Goal: Task Accomplishment & Management: Use online tool/utility

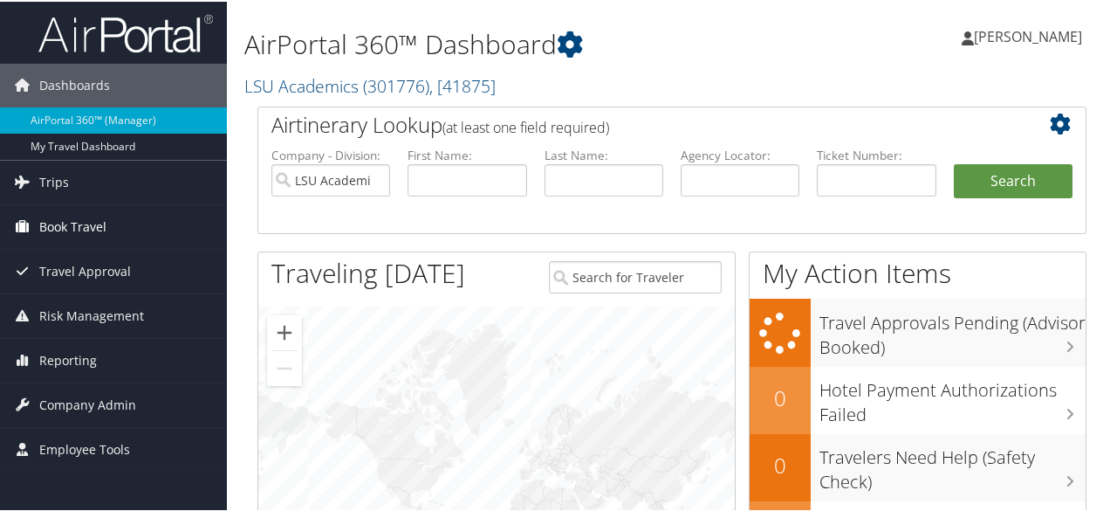
click at [70, 222] on span "Book Travel" at bounding box center [72, 225] width 67 height 44
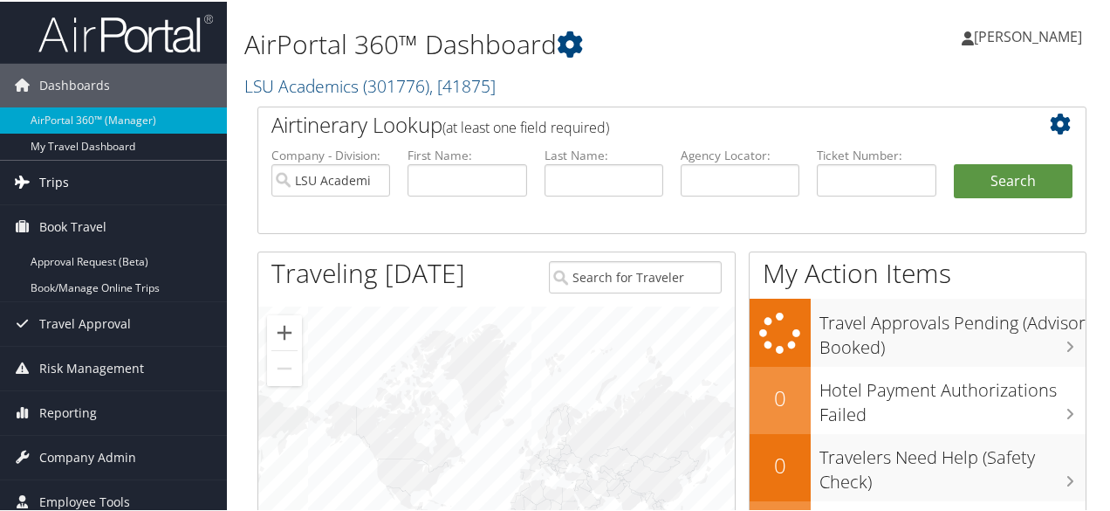
click at [93, 181] on link "Trips" at bounding box center [113, 181] width 227 height 44
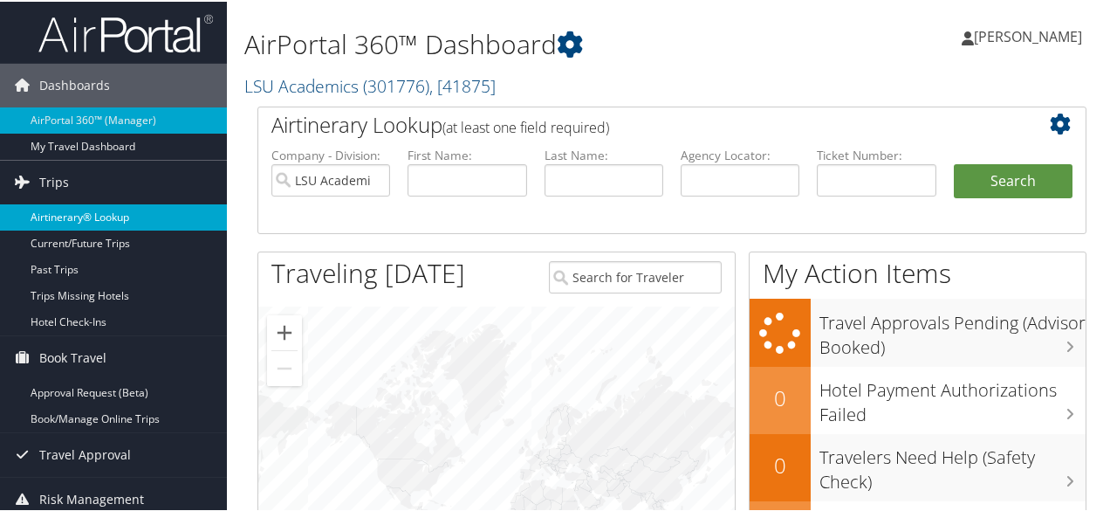
click at [114, 220] on link "Airtinerary® Lookup" at bounding box center [113, 216] width 227 height 26
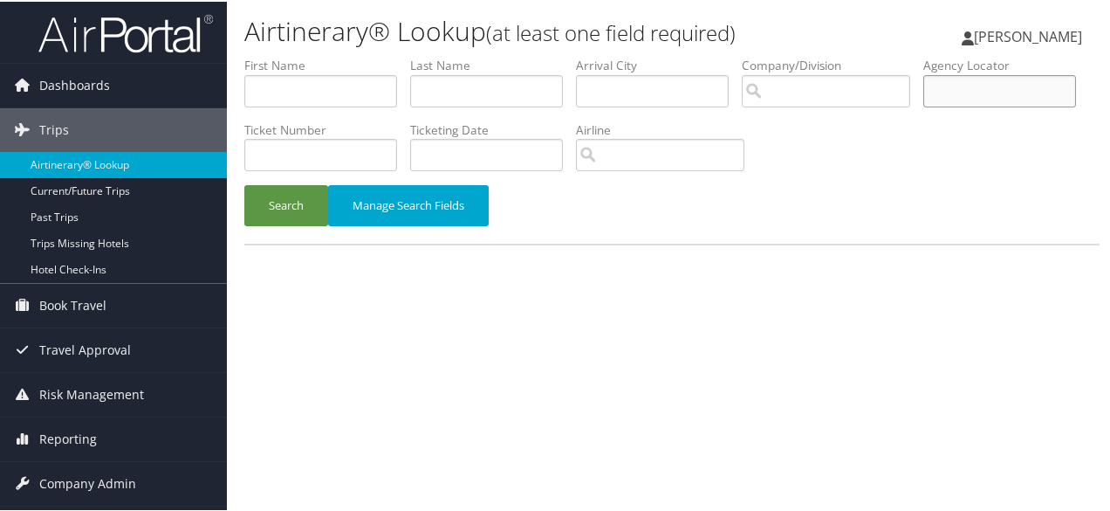
click at [924, 106] on input "text" at bounding box center [1000, 89] width 153 height 32
type input "cn9m5t"
click at [255, 196] on button "Search" at bounding box center [286, 203] width 84 height 41
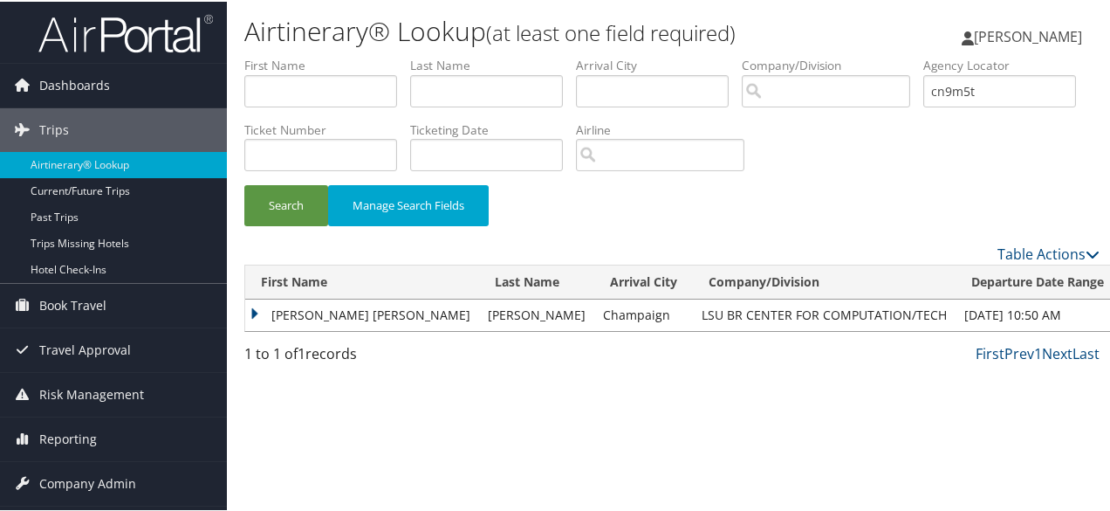
click at [300, 307] on td "STEVEN ROBERT" at bounding box center [362, 313] width 234 height 31
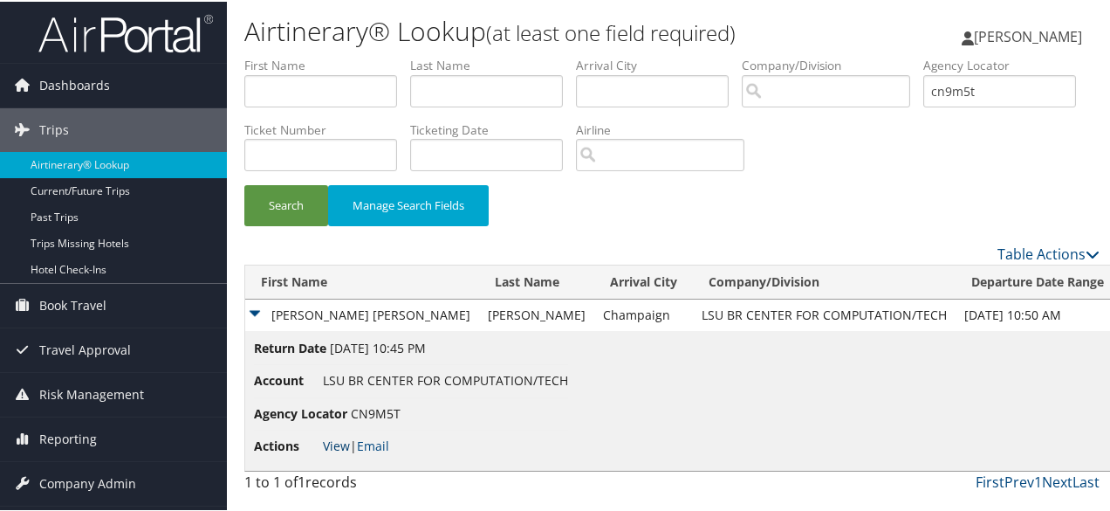
click at [344, 444] on link "View" at bounding box center [336, 444] width 27 height 17
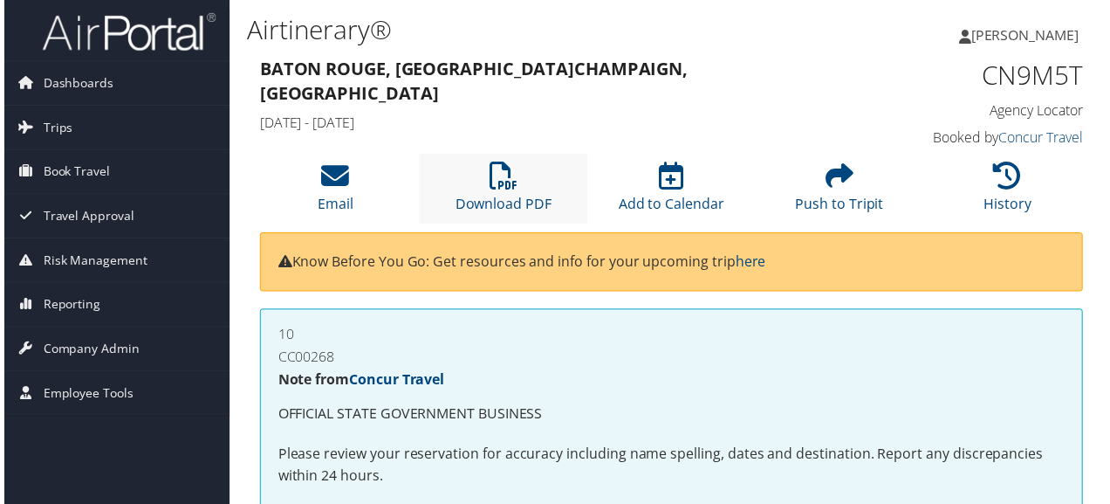
click at [527, 181] on li "Download PDF" at bounding box center [502, 190] width 169 height 71
